Goal: Task Accomplishment & Management: Manage account settings

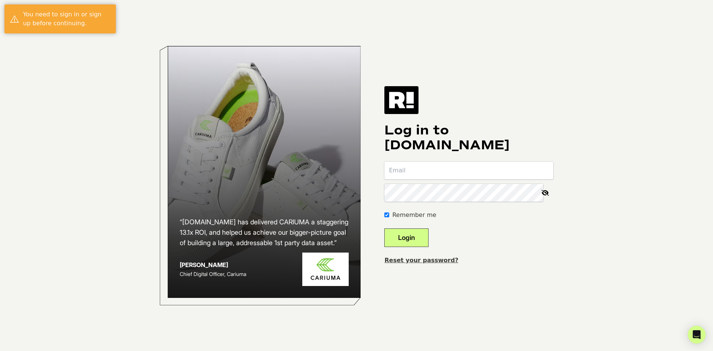
type input "austin@vintnersdaughter.com"
click at [419, 241] on button "Login" at bounding box center [407, 238] width 44 height 19
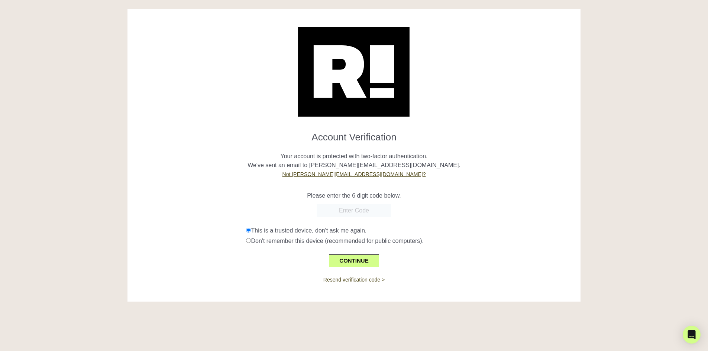
click at [352, 213] on input "text" at bounding box center [354, 210] width 74 height 13
paste input "874649"
type input "874649"
click at [351, 262] on button "CONTINUE" at bounding box center [354, 261] width 50 height 13
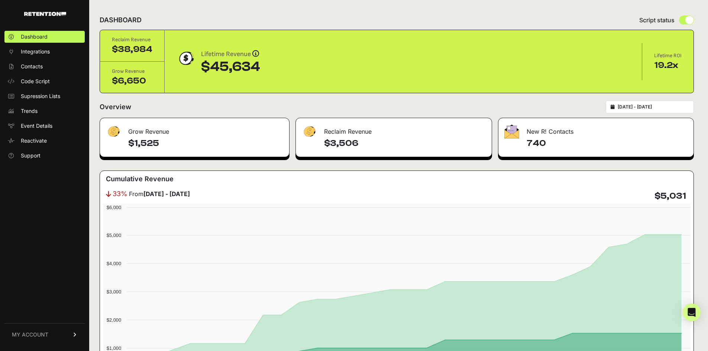
click at [54, 328] on link "MY ACCOUNT" at bounding box center [44, 334] width 80 height 23
click at [53, 260] on div "Dashboard Integrations Contacts Code Script Supression Lists Trends Event Detai…" at bounding box center [44, 186] width 89 height 327
click at [51, 266] on span "Account Details" at bounding box center [40, 265] width 38 height 7
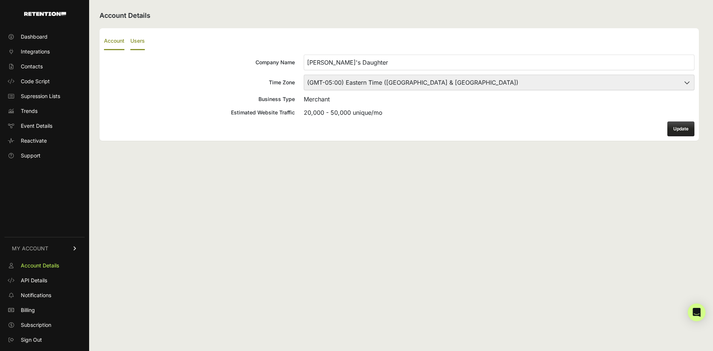
click at [136, 42] on label "Users" at bounding box center [137, 41] width 14 height 17
click at [0, 0] on input "Users" at bounding box center [0, 0] width 0 height 0
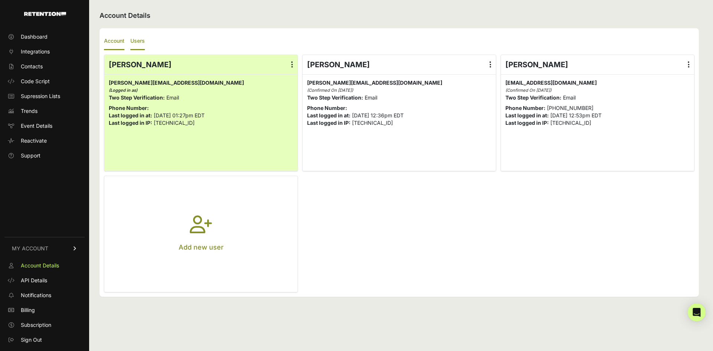
click at [117, 42] on label "Account" at bounding box center [114, 41] width 20 height 17
click at [0, 0] on input "Account" at bounding box center [0, 0] width 0 height 0
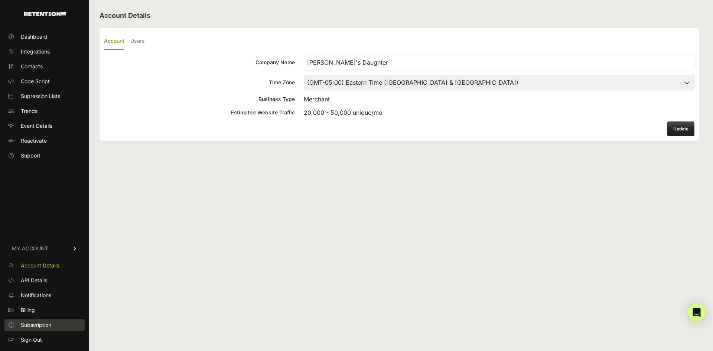
click at [41, 328] on span "Subscription" at bounding box center [36, 324] width 30 height 7
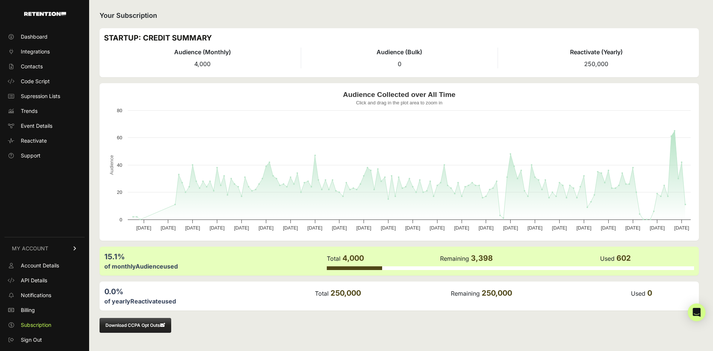
click at [44, 316] on ul "Account Details API Details Notifications Billing Subscription Sign Out" at bounding box center [44, 303] width 80 height 86
click at [45, 315] on link "Billing" at bounding box center [44, 310] width 80 height 12
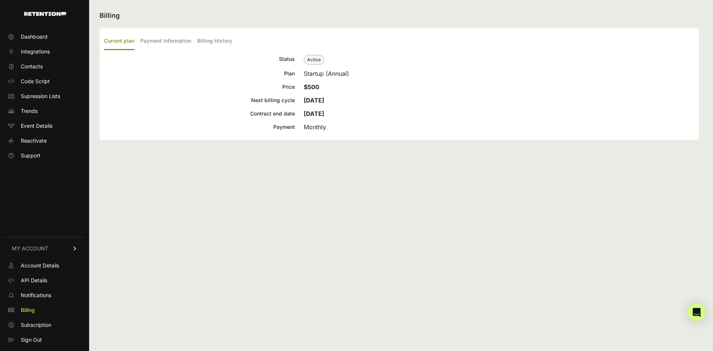
click at [195, 52] on div "Current plan Payment Information Billing History Status Active Plan Startup (An…" at bounding box center [400, 84] width 600 height 112
click at [193, 42] on ul "Current plan Payment Information Billing History" at bounding box center [399, 41] width 591 height 17
click at [180, 40] on label "Payment Information" at bounding box center [165, 41] width 51 height 17
click at [0, 0] on input "Payment Information" at bounding box center [0, 0] width 0 height 0
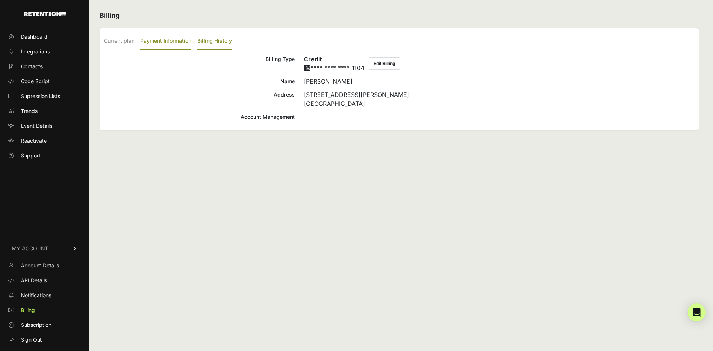
click at [206, 38] on label "Billing History" at bounding box center [214, 41] width 35 height 17
click at [0, 0] on input "Billing History" at bounding box center [0, 0] width 0 height 0
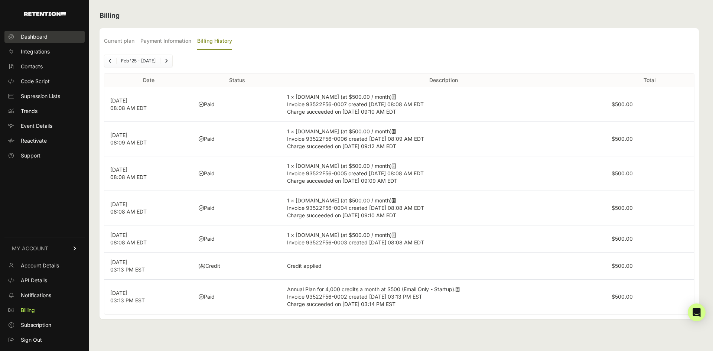
click at [29, 38] on span "Dashboard" at bounding box center [34, 36] width 27 height 7
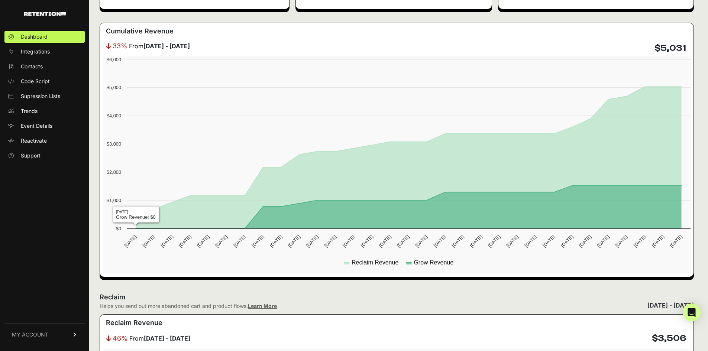
scroll to position [148, 0]
click at [30, 333] on span "MY ACCOUNT" at bounding box center [30, 334] width 36 height 7
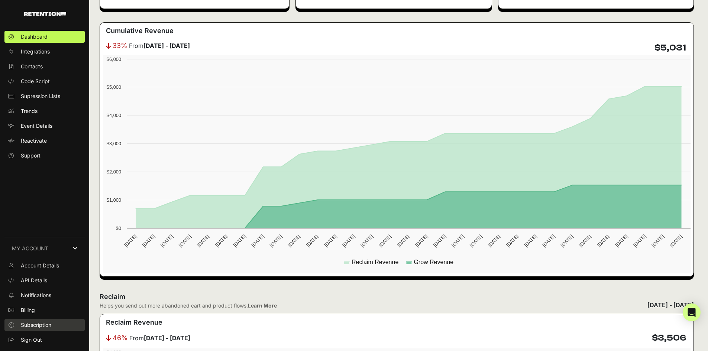
click at [39, 321] on link "Subscription" at bounding box center [44, 325] width 80 height 12
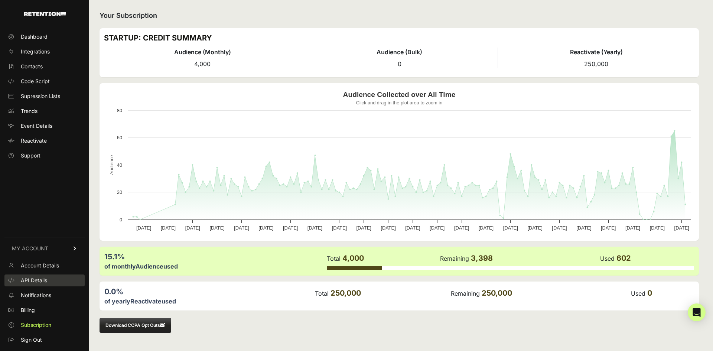
click at [49, 282] on link "API Details" at bounding box center [44, 281] width 80 height 12
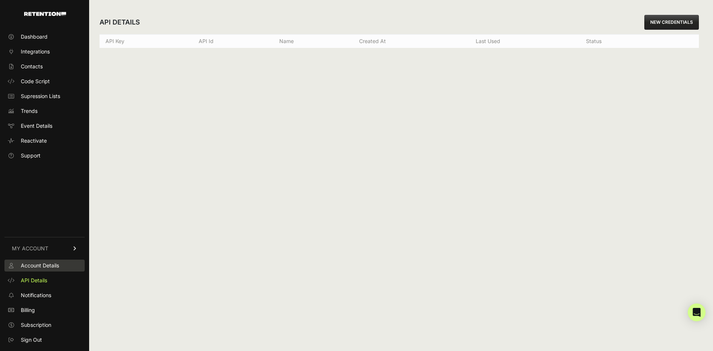
click at [51, 268] on span "Account Details" at bounding box center [40, 265] width 38 height 7
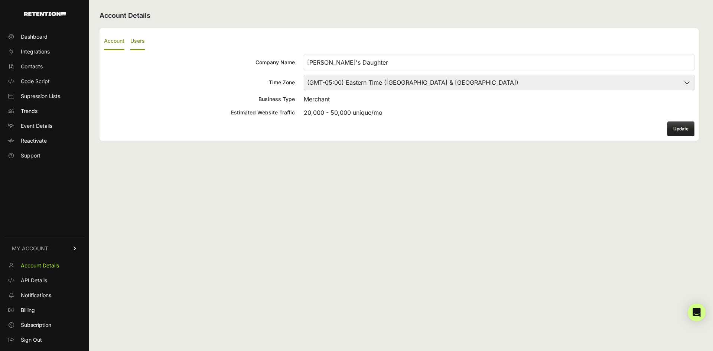
click at [137, 41] on label "Users" at bounding box center [137, 41] width 14 height 17
click at [0, 0] on input "Users" at bounding box center [0, 0] width 0 height 0
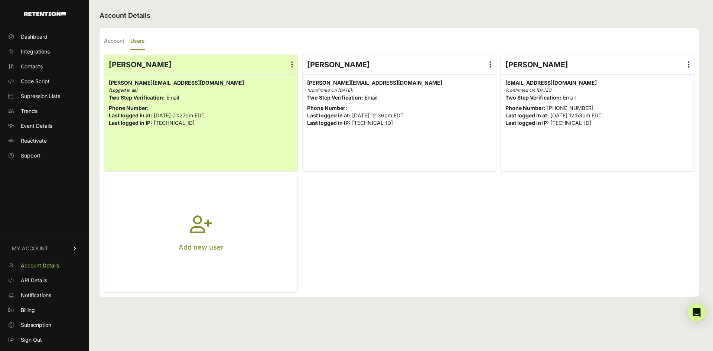
click at [39, 251] on span "MY ACCOUNT" at bounding box center [30, 248] width 36 height 7
click at [36, 35] on span "Dashboard" at bounding box center [34, 36] width 27 height 7
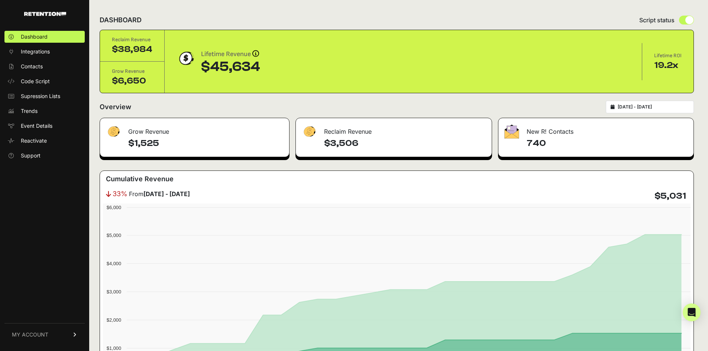
click at [114, 131] on img at bounding box center [113, 131] width 15 height 14
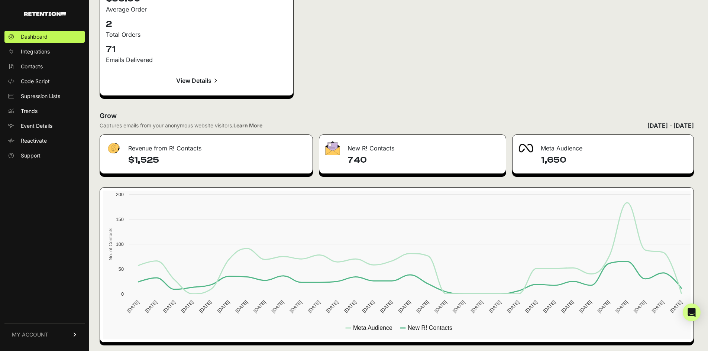
scroll to position [1101, 0]
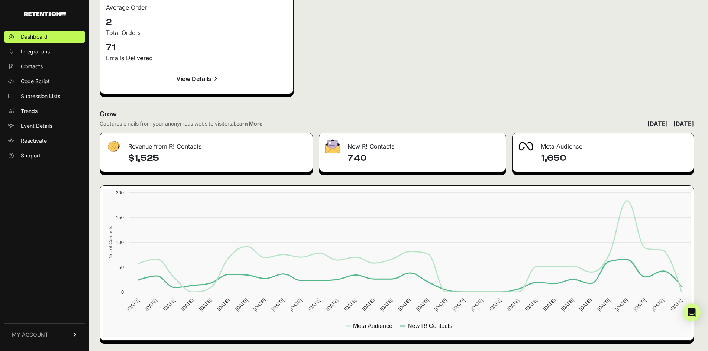
click at [246, 125] on link "Learn More" at bounding box center [247, 123] width 29 height 6
